Goal: Manage account settings

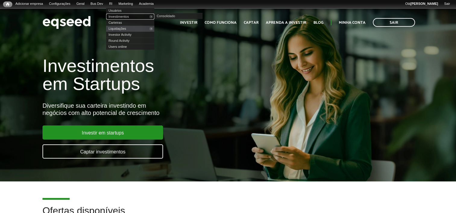
click at [131, 15] on link "Investimentos" at bounding box center [130, 17] width 48 height 6
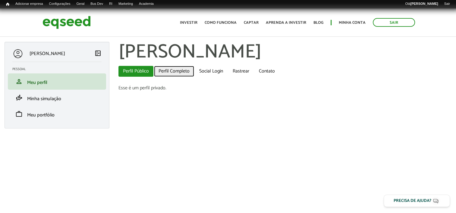
click at [189, 72] on link "Perfil Completo" at bounding box center [174, 71] width 40 height 11
click at [172, 77] on link "Perfil Completo" at bounding box center [174, 71] width 40 height 11
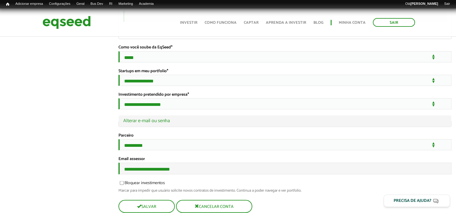
scroll to position [1167, 0]
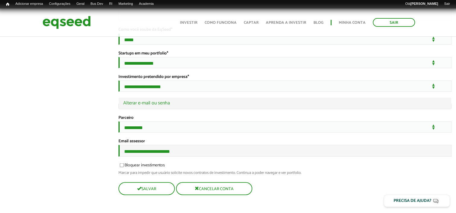
type input "**********"
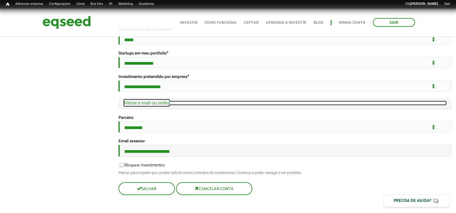
click at [163, 101] on link "Ocultar Alterar e-mail ou senha" at bounding box center [284, 103] width 323 height 5
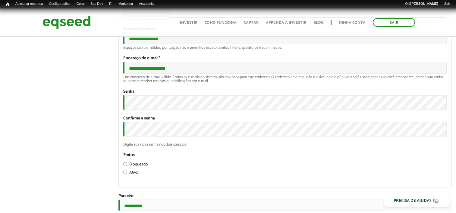
scroll to position [1184, 0]
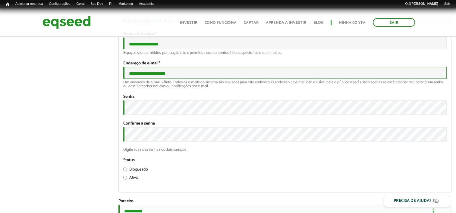
drag, startPoint x: 179, startPoint y: 140, endPoint x: 112, endPoint y: 137, distance: 67.2
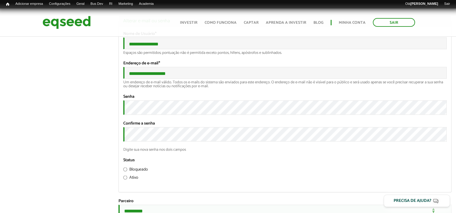
drag, startPoint x: 67, startPoint y: 133, endPoint x: 90, endPoint y: 113, distance: 30.8
